Goal: Information Seeking & Learning: Learn about a topic

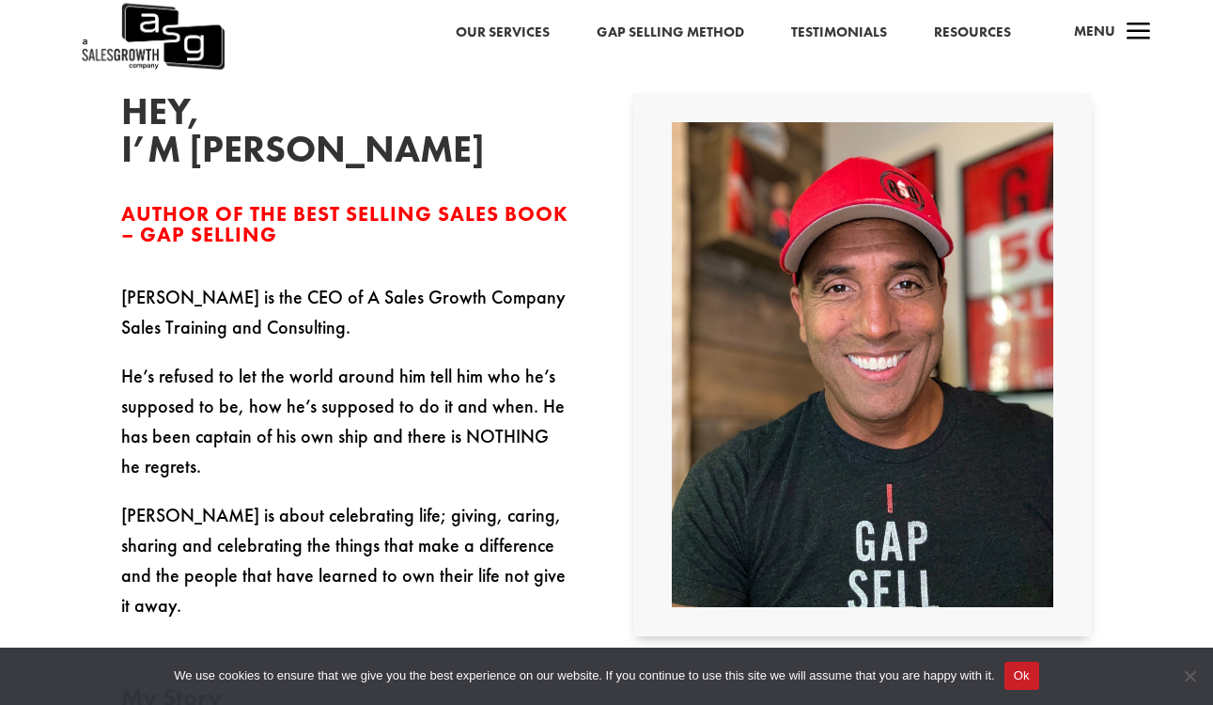
scroll to position [419, 0]
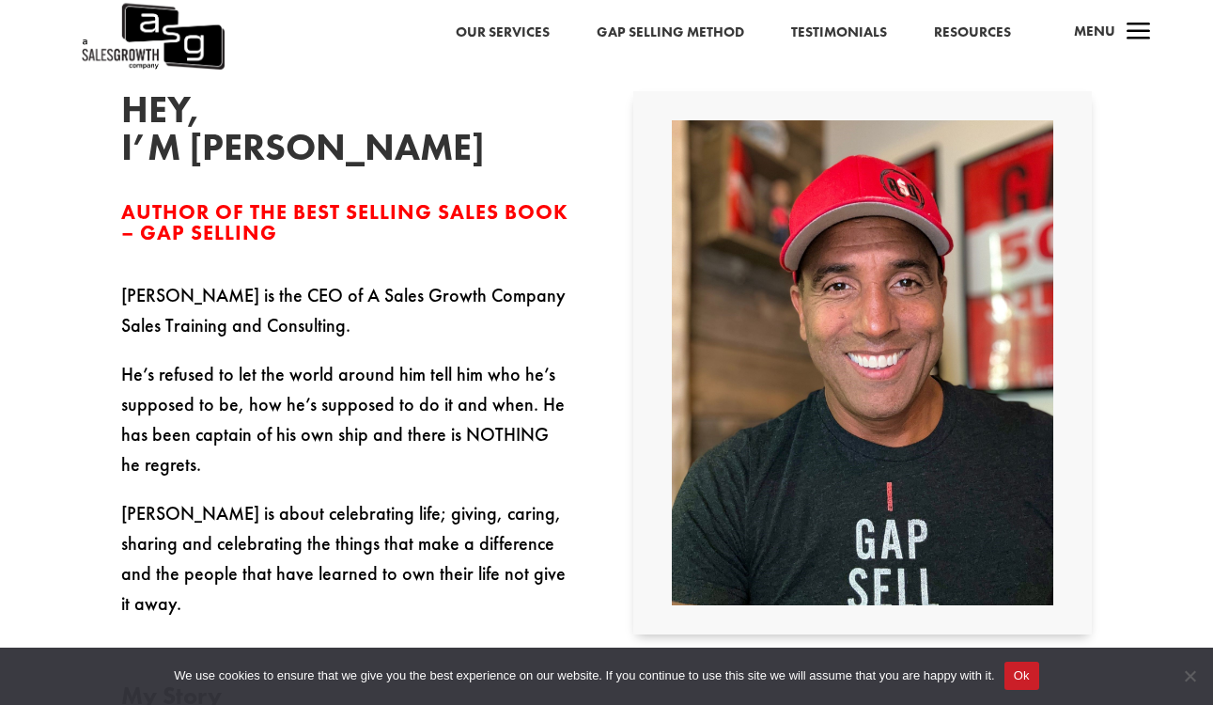
click at [123, 289] on p "Keenan is the CEO of A Sales Growth Company Sales Training and Consulting." at bounding box center [350, 319] width 459 height 79
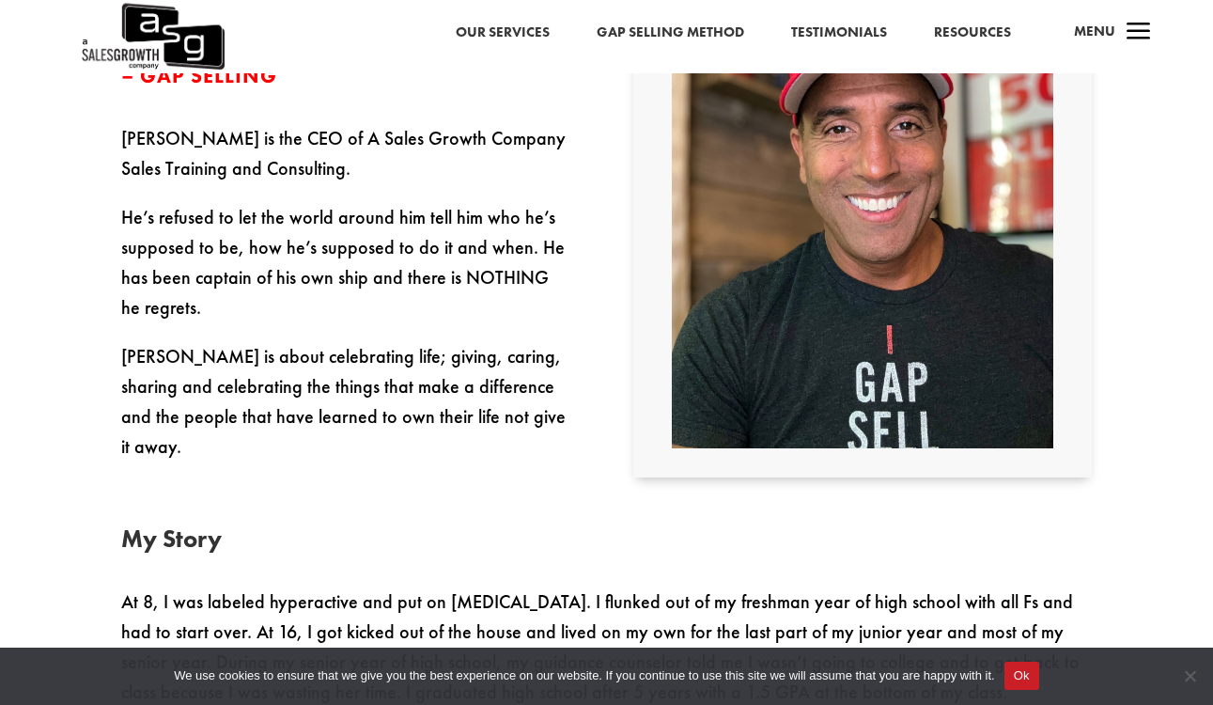
scroll to position [521, 0]
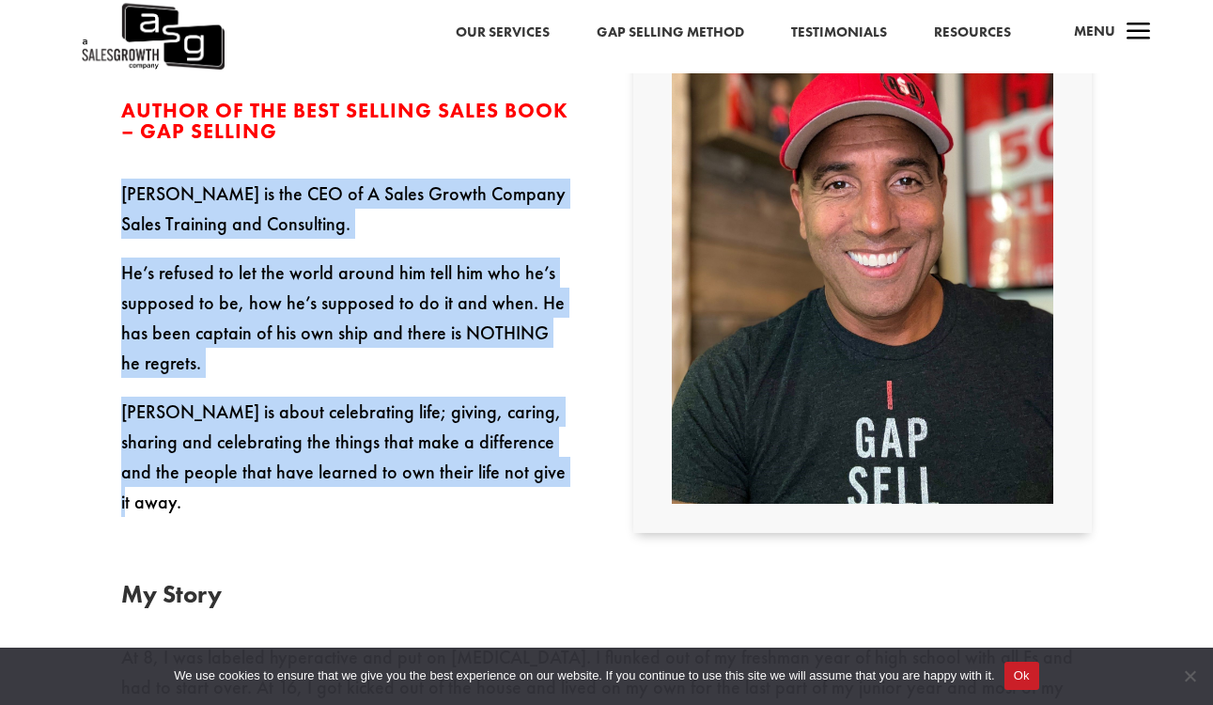
drag, startPoint x: 124, startPoint y: 194, endPoint x: 560, endPoint y: 487, distance: 525.4
click at [560, 487] on div "Hey, I’m Keenan Author of the Best Selling Sales Book – Gap Selling Keenan is t…" at bounding box center [606, 261] width 971 height 592
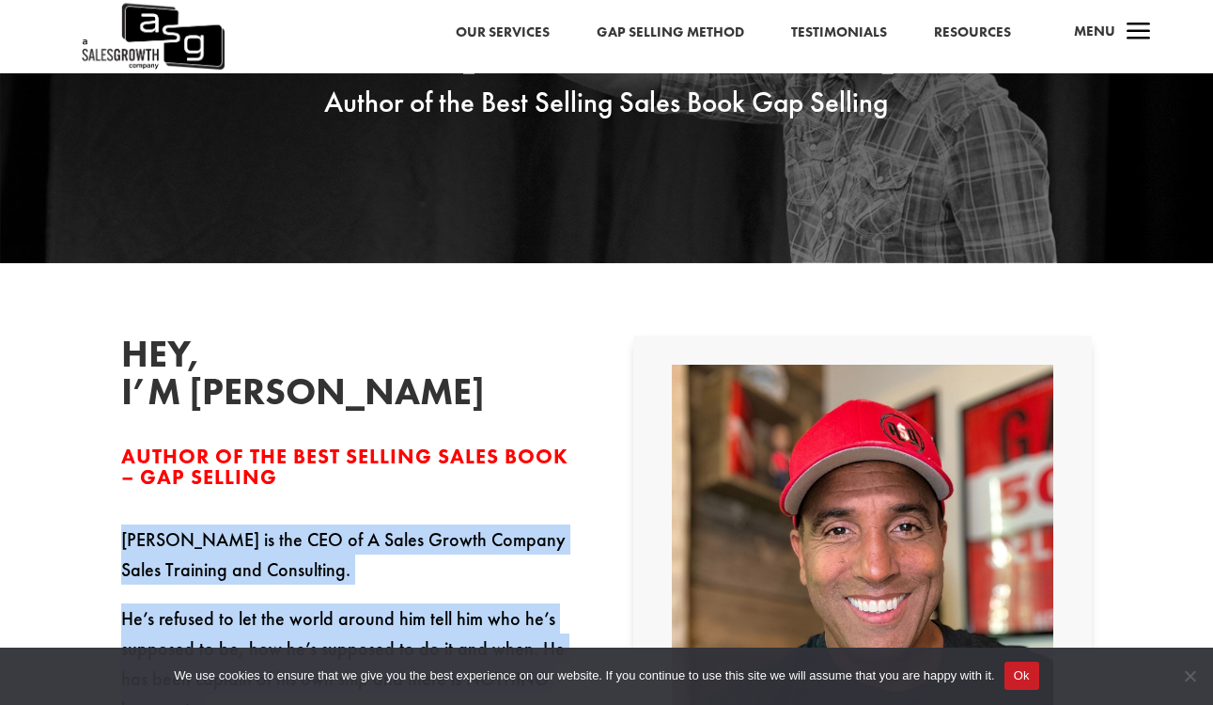
scroll to position [170, 0]
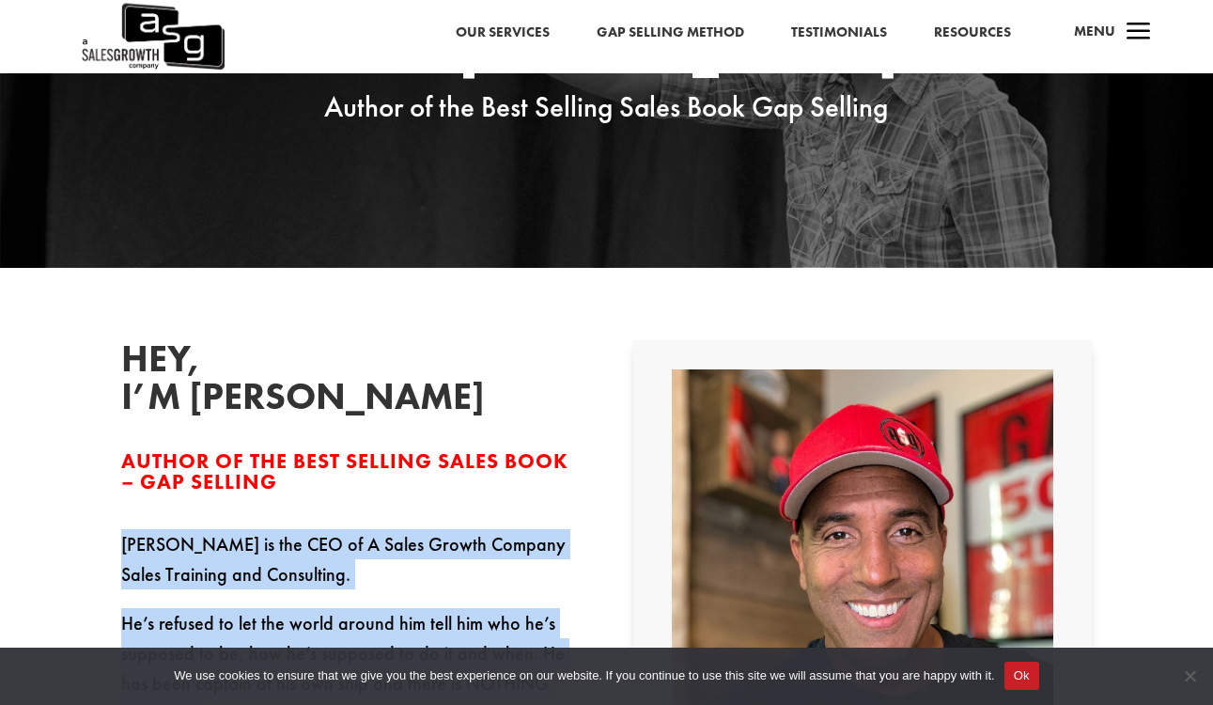
copy div "Keenan is the CEO of A Sales Growth Company Sales Training and Consulting. He’s…"
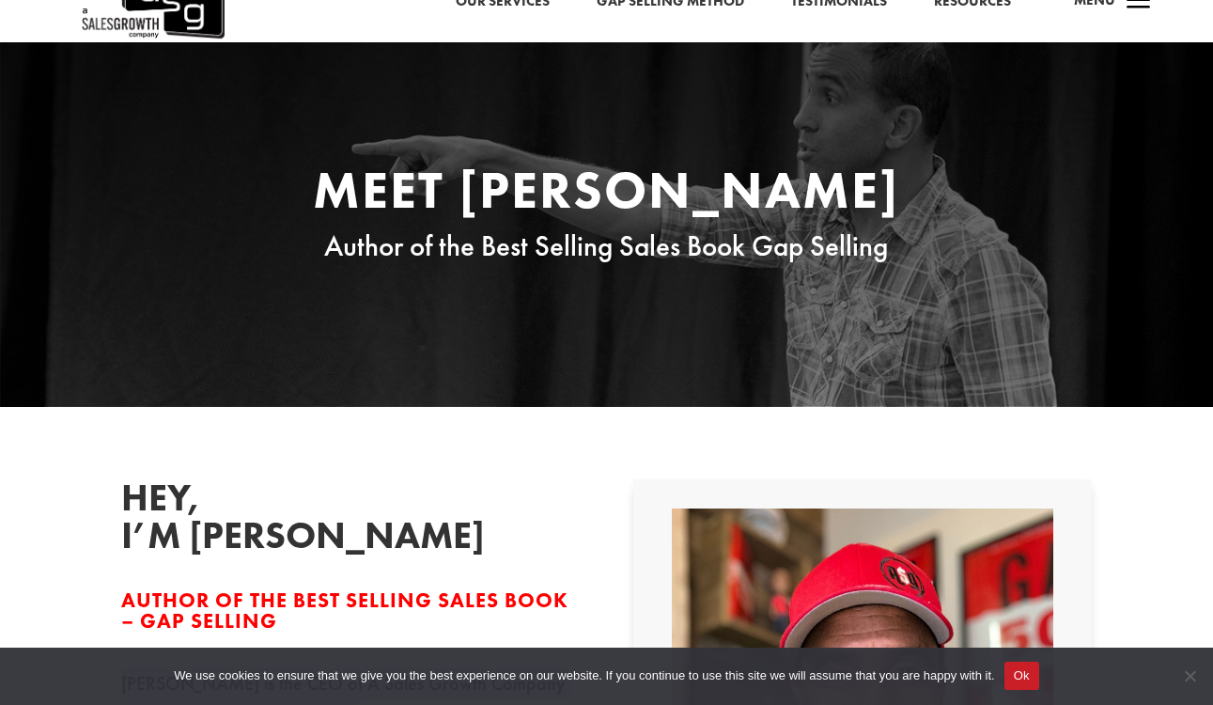
scroll to position [0, 0]
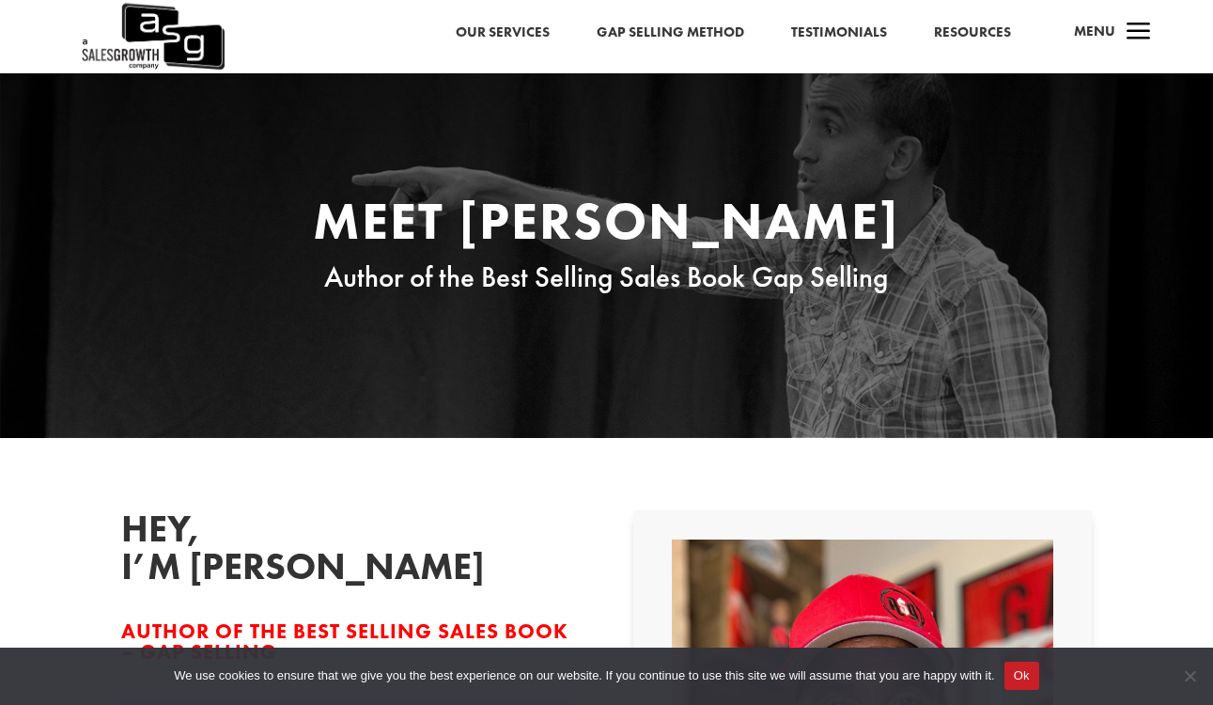
click at [677, 24] on link "Gap Selling Method" at bounding box center [671, 33] width 148 height 24
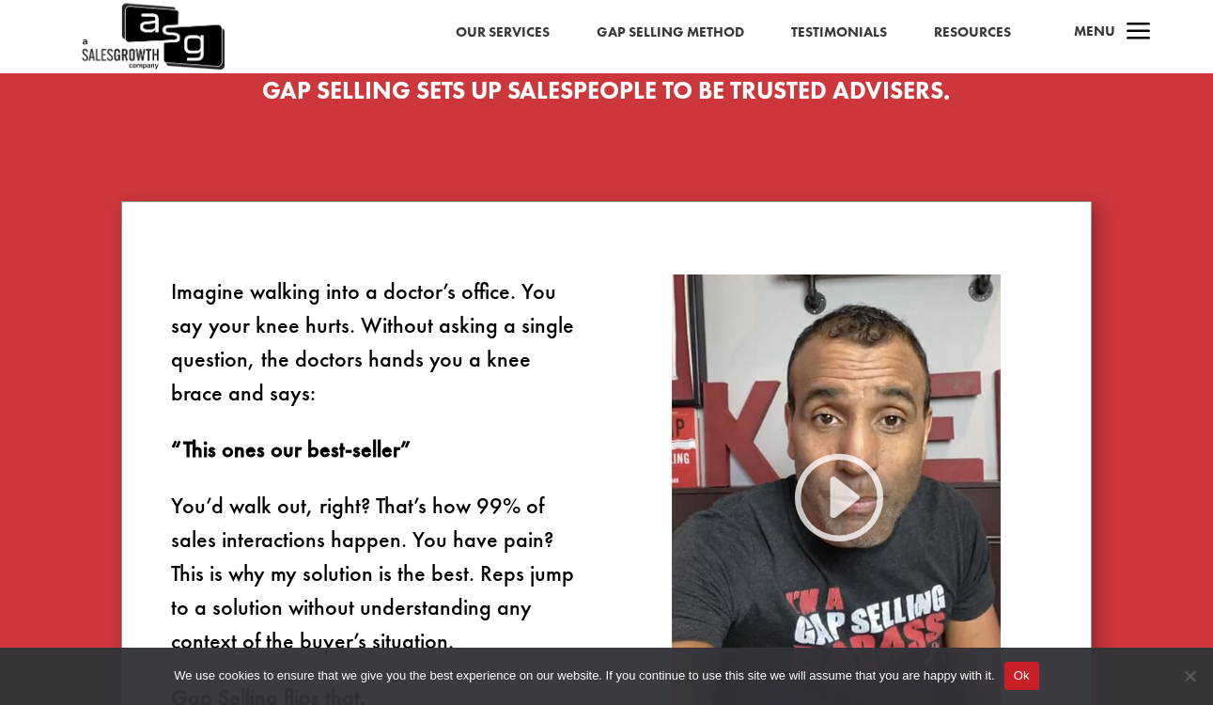
scroll to position [914, 0]
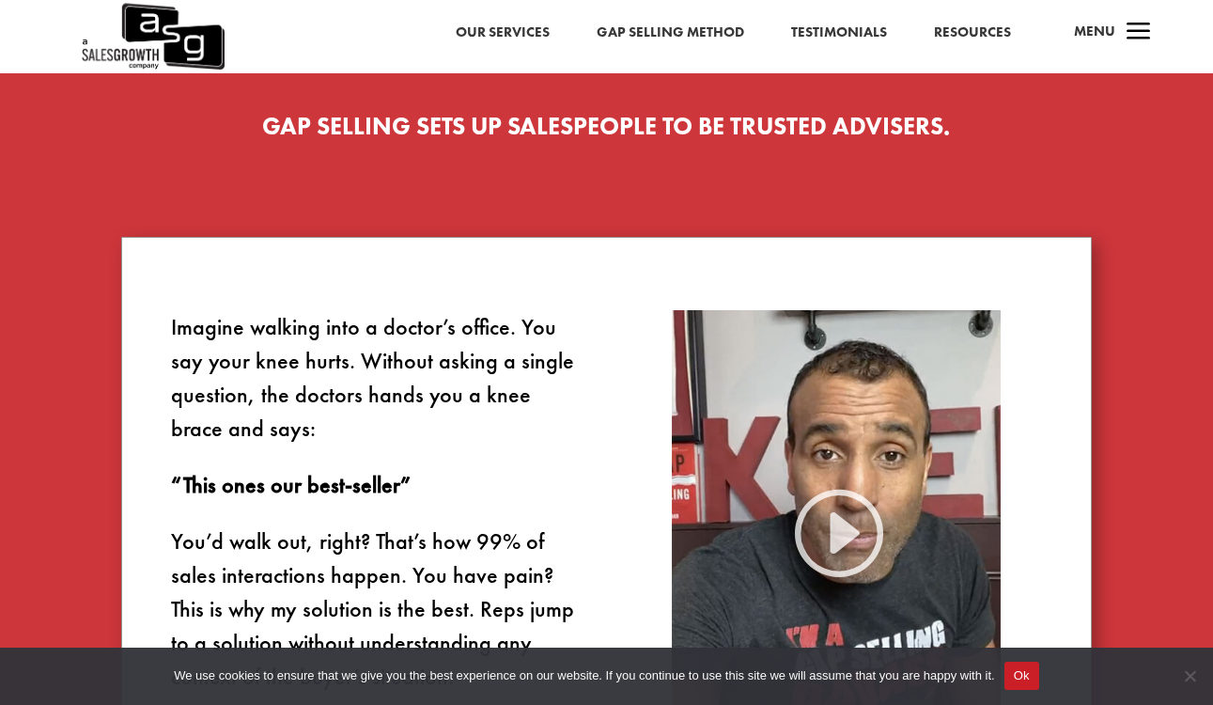
click at [132, 33] on img at bounding box center [152, 36] width 145 height 73
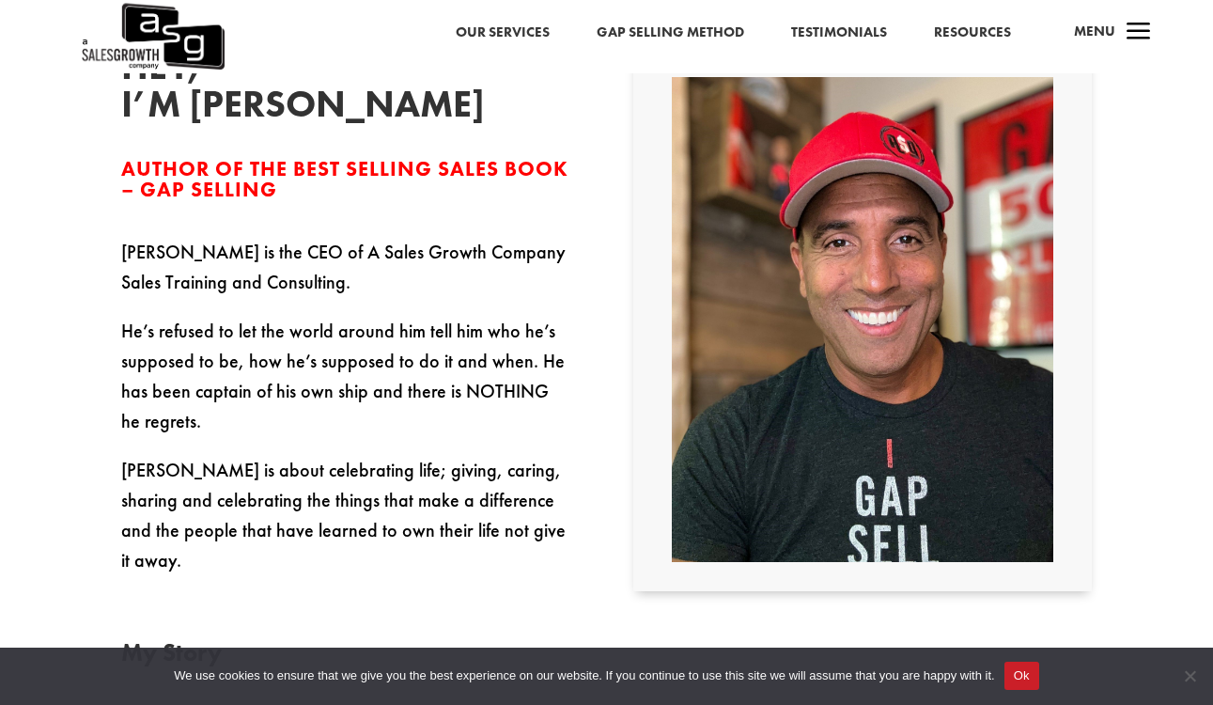
scroll to position [463, 0]
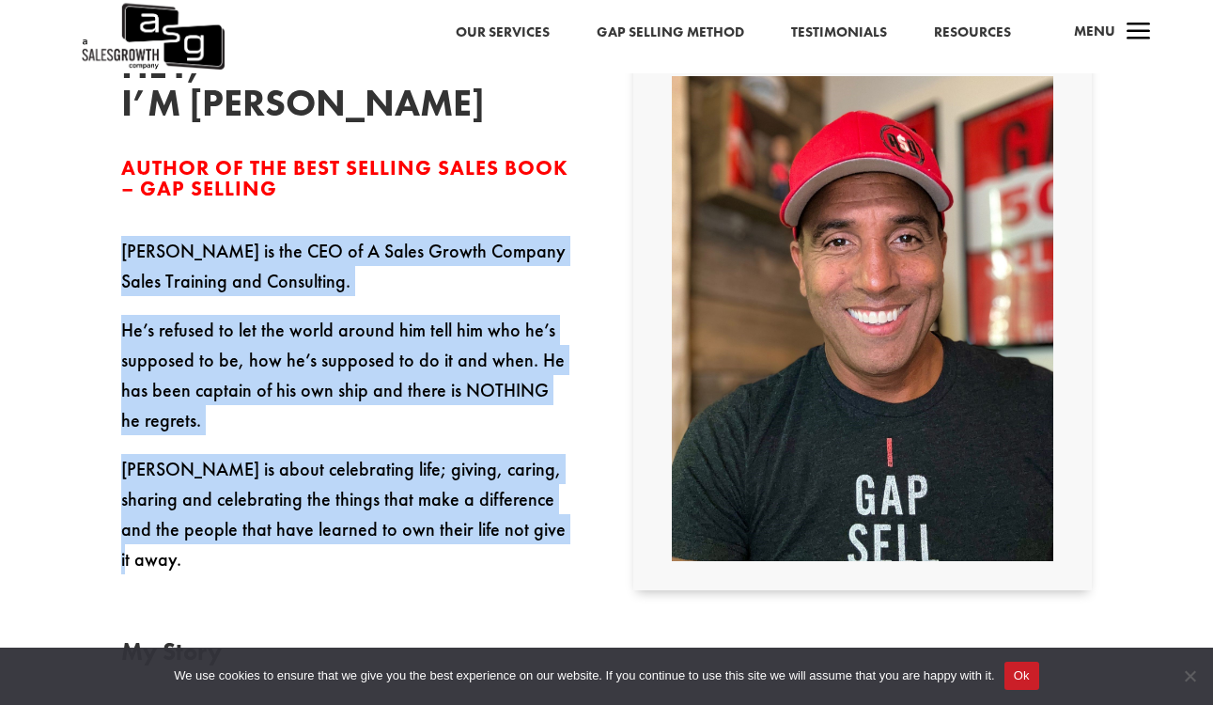
drag, startPoint x: 122, startPoint y: 254, endPoint x: 523, endPoint y: 531, distance: 487.7
click at [523, 531] on div "Keenan is the CEO of A Sales Growth Company Sales Training and Consulting. He’s…" at bounding box center [350, 405] width 459 height 338
copy div "Keenan is the CEO of A Sales Growth Company Sales Training and Consulting. He’s…"
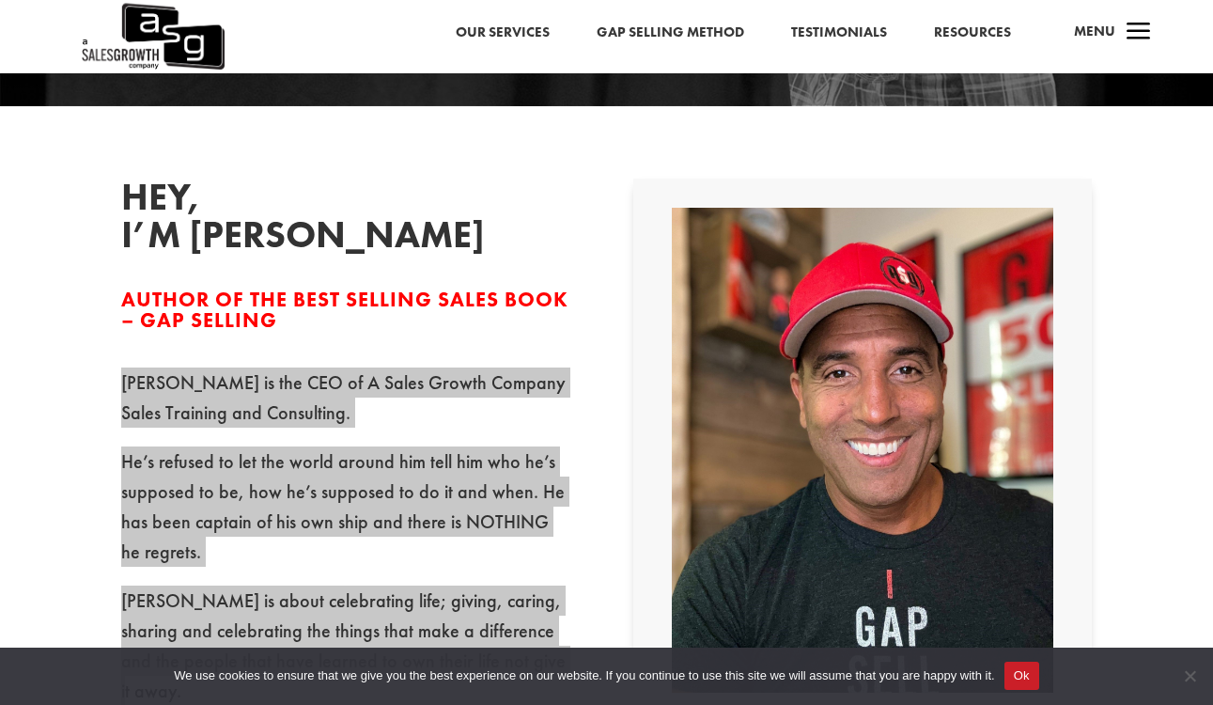
scroll to position [0, 0]
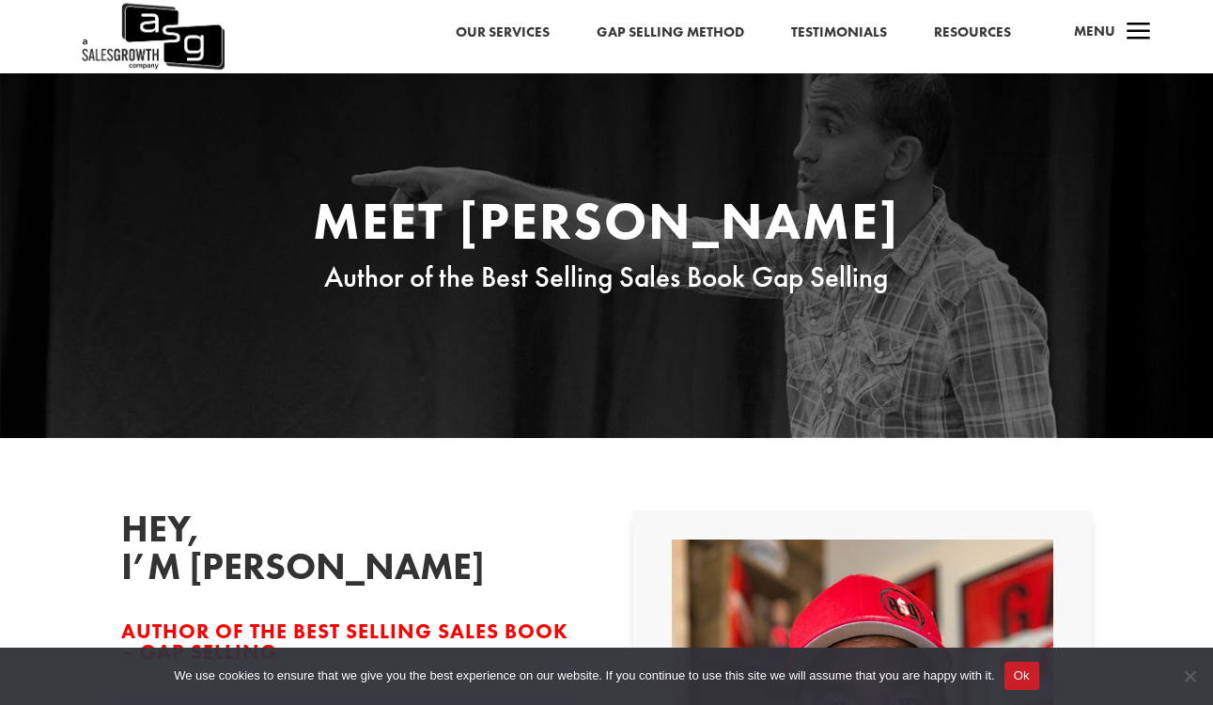
click at [654, 36] on link "Gap Selling Method" at bounding box center [671, 33] width 148 height 24
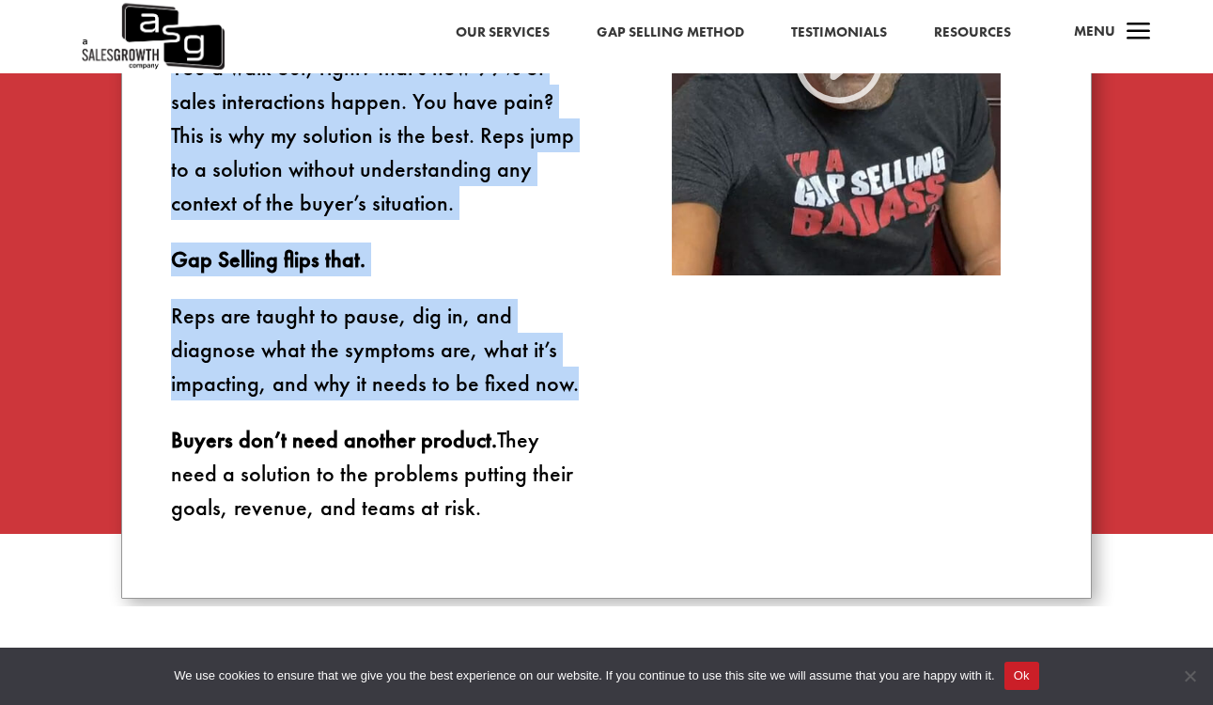
scroll to position [1393, 0]
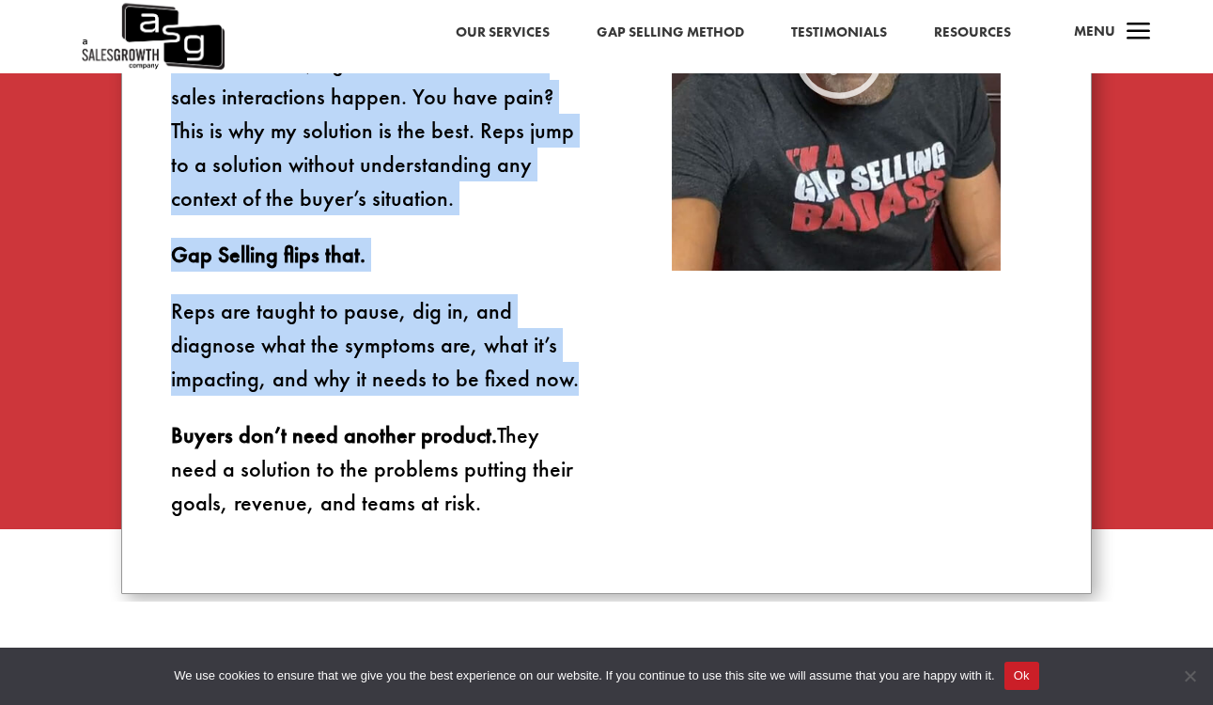
drag, startPoint x: 172, startPoint y: 137, endPoint x: 512, endPoint y: 525, distance: 516.1
click at [512, 525] on div "Imagine walking into a doctor’s office. You say your knee hurts. Without asking…" at bounding box center [606, 175] width 971 height 835
copy div "Imagine walking into a doctor’s office. You say your knee hurts. Without asking…"
